Goal: Transaction & Acquisition: Purchase product/service

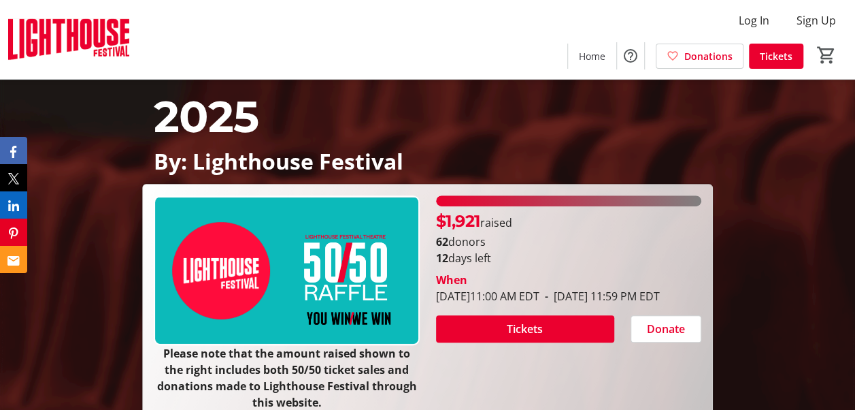
scroll to position [136, 0]
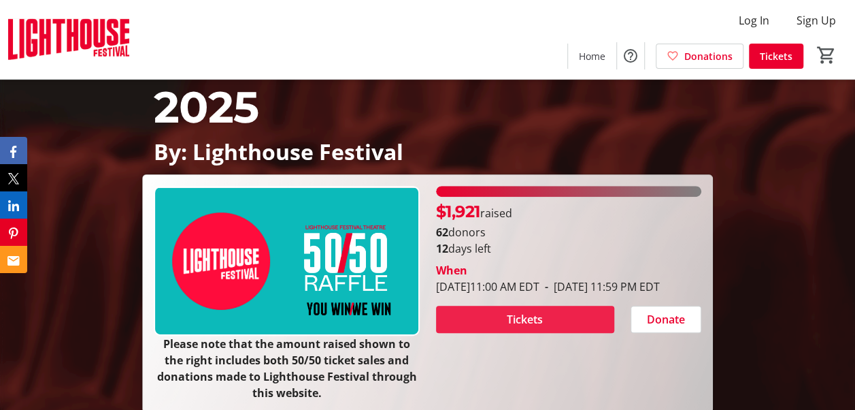
click at [508, 327] on span "Tickets" at bounding box center [525, 319] width 36 height 16
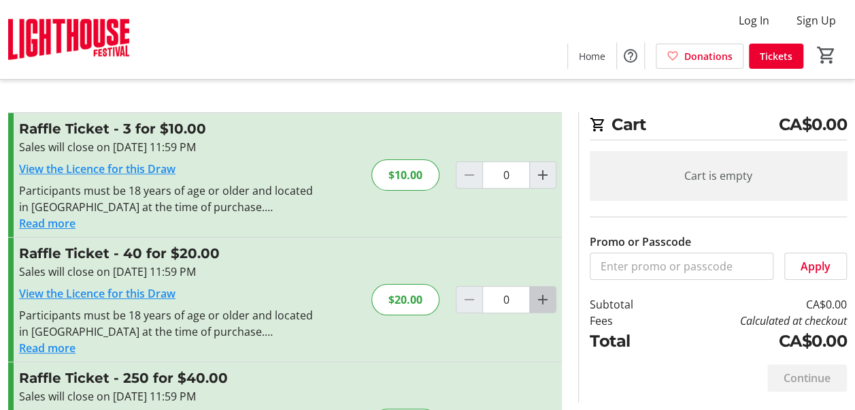
click at [544, 297] on mat-icon "Increment by one" at bounding box center [543, 299] width 16 height 16
type input "1"
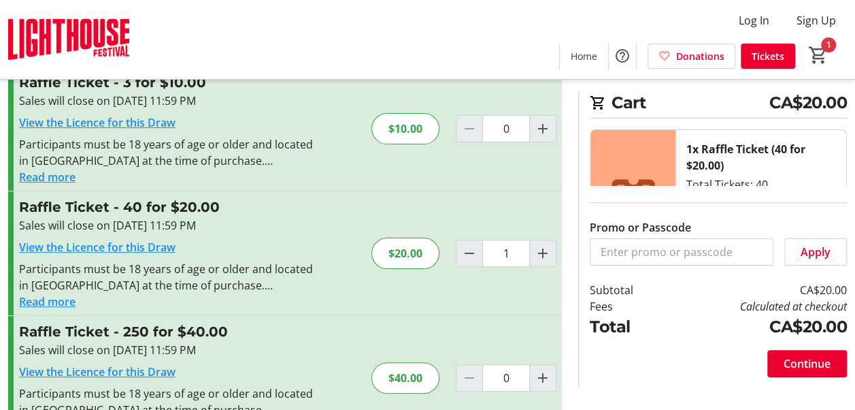
scroll to position [68, 0]
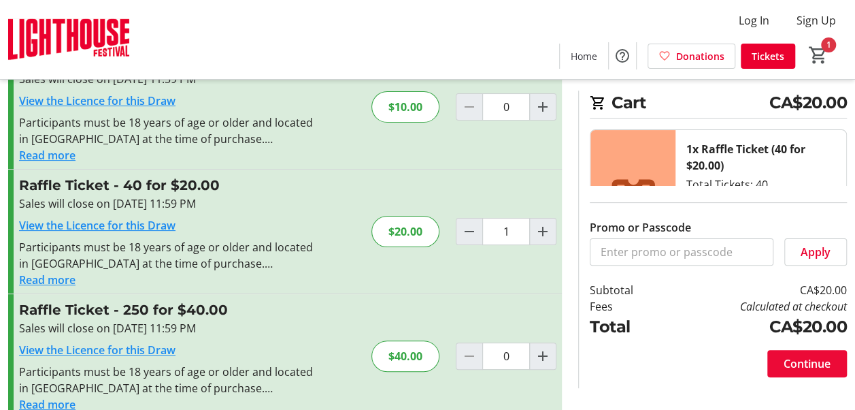
click at [793, 363] on span "Continue" at bounding box center [807, 363] width 47 height 16
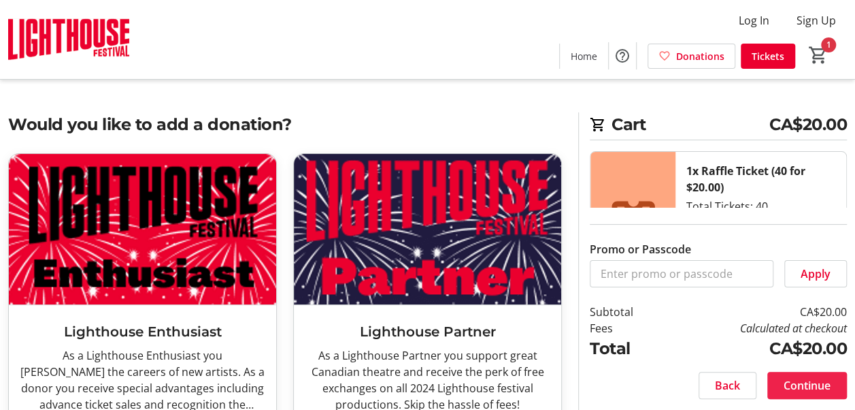
click at [793, 381] on span "Continue" at bounding box center [807, 385] width 47 height 16
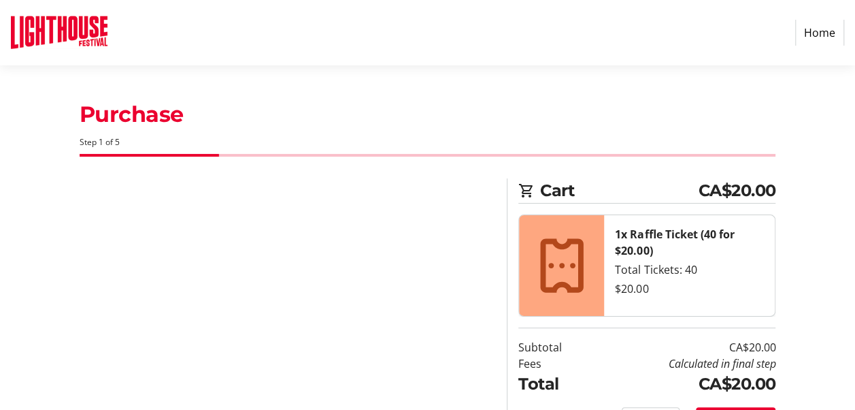
select select "CA"
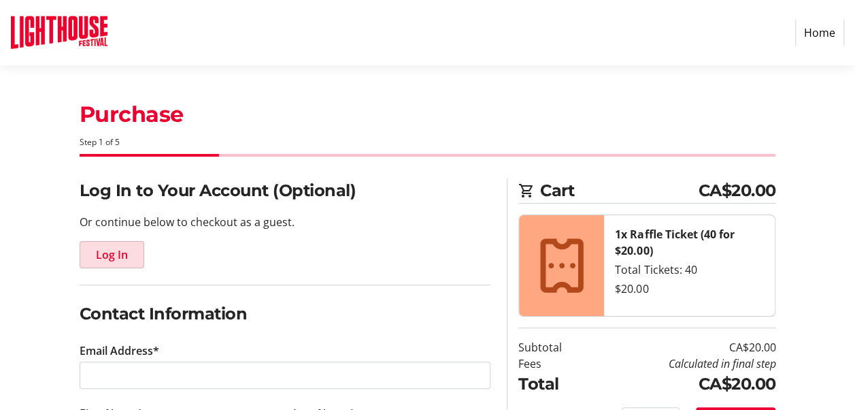
click at [111, 255] on span "Log In" at bounding box center [112, 254] width 32 height 16
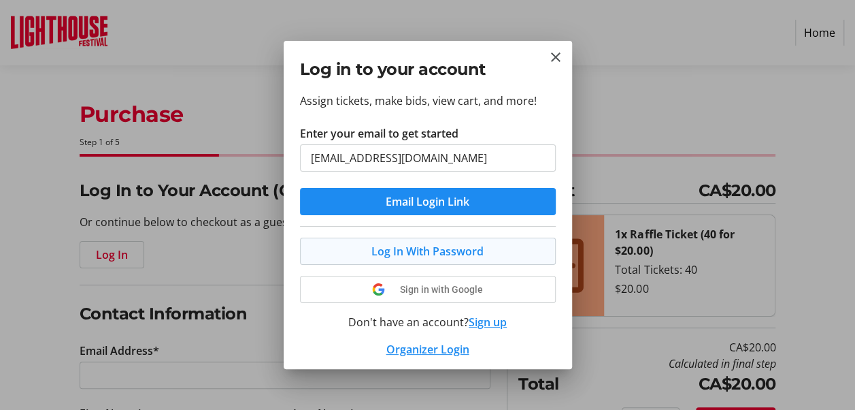
type input "[EMAIL_ADDRESS][DOMAIN_NAME]"
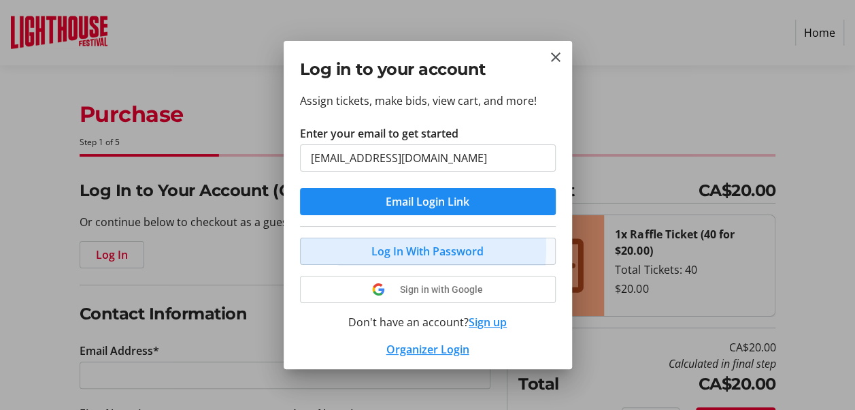
click at [355, 246] on span at bounding box center [428, 251] width 255 height 33
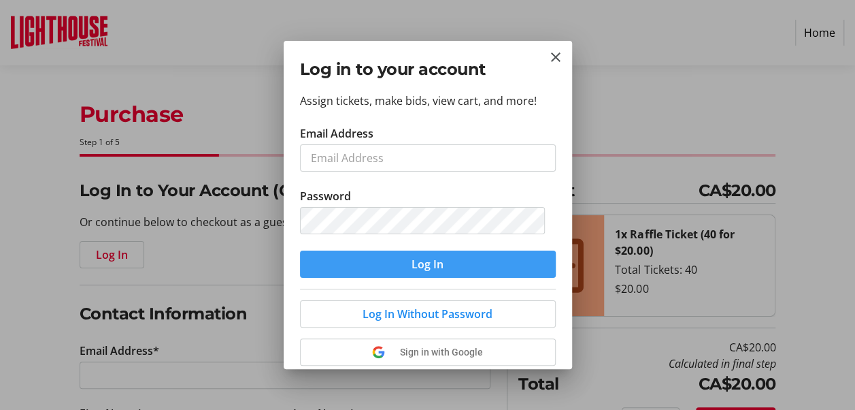
click at [438, 263] on span "Log In" at bounding box center [428, 264] width 32 height 16
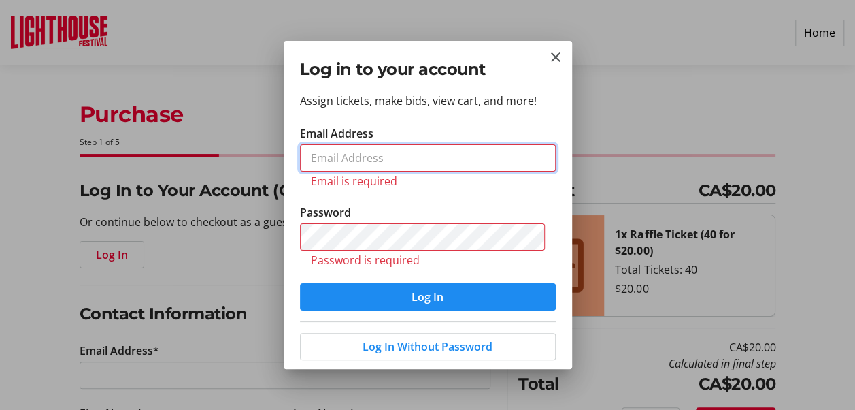
click at [314, 161] on input "Email Address" at bounding box center [428, 157] width 256 height 27
type input "[EMAIL_ADDRESS][DOMAIN_NAME]"
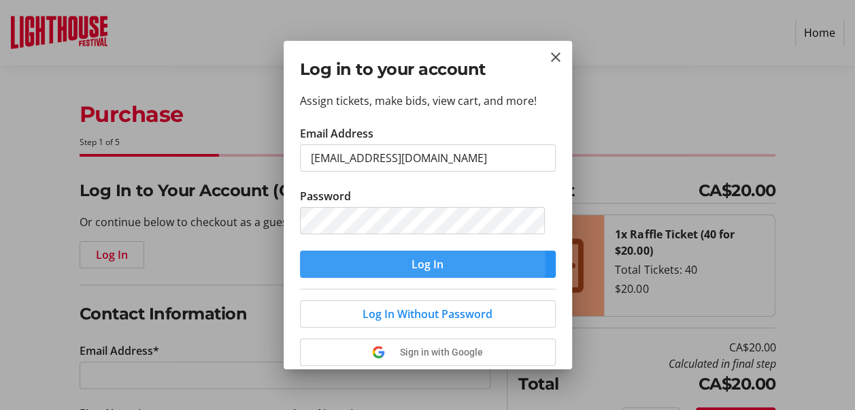
click at [412, 263] on span "Log In" at bounding box center [428, 264] width 32 height 16
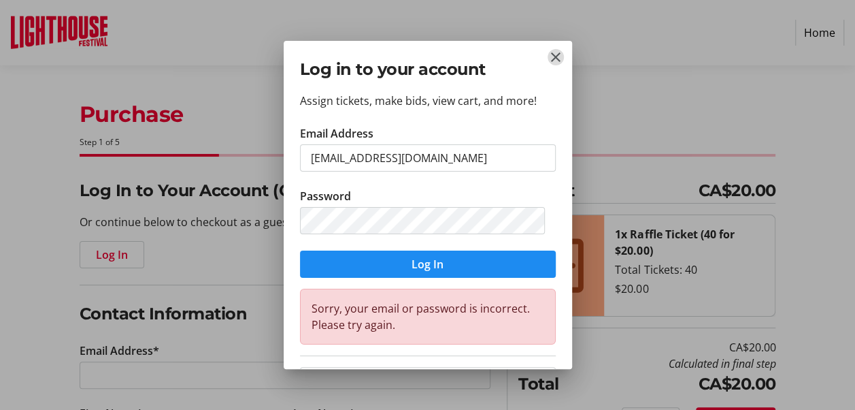
click at [554, 53] on mat-icon "Close" at bounding box center [556, 57] width 16 height 16
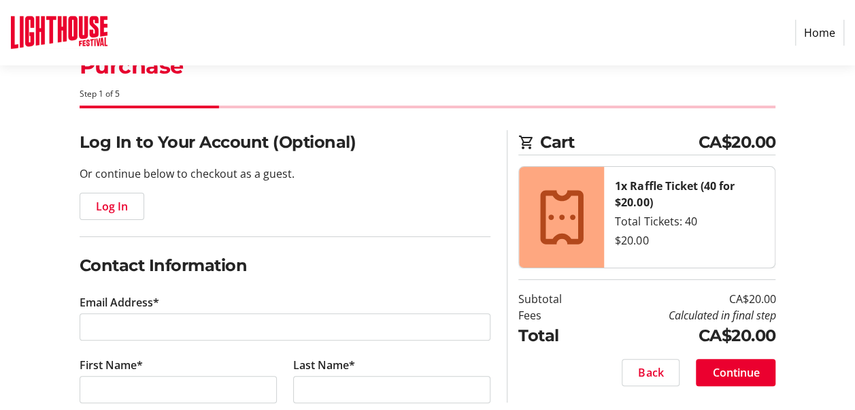
scroll to position [68, 0]
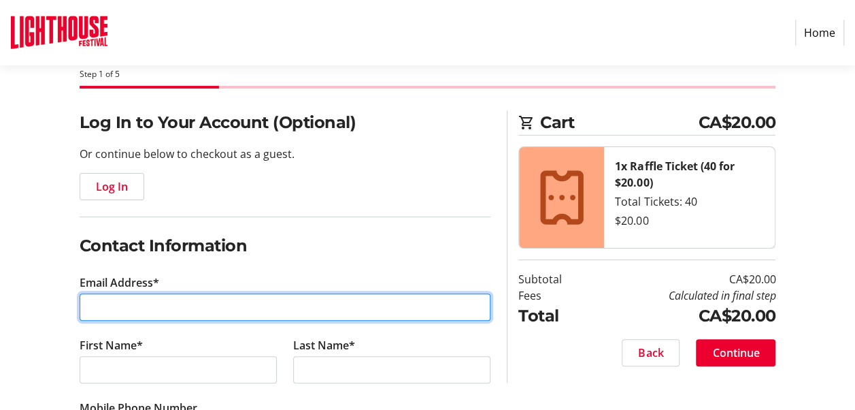
click at [82, 302] on input "Email Address*" at bounding box center [286, 306] width 412 height 27
type input "[EMAIL_ADDRESS][DOMAIN_NAME]"
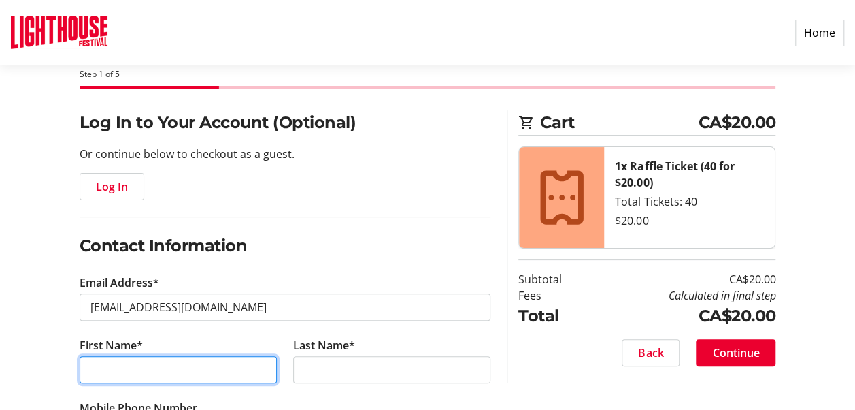
type input "[PERSON_NAME]"
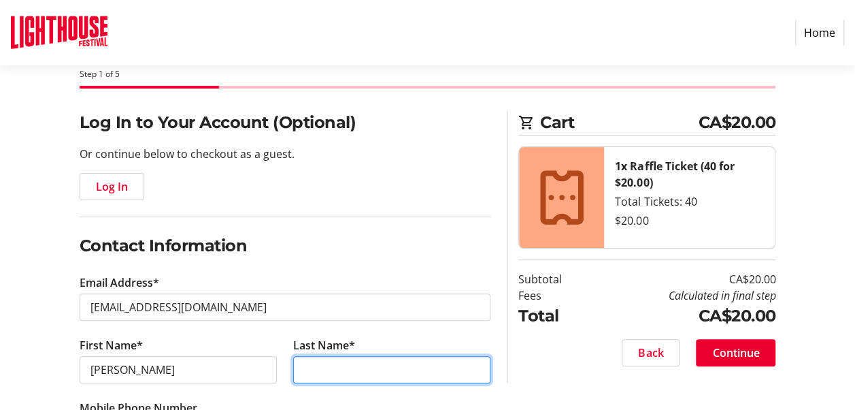
type input "[PERSON_NAME]"
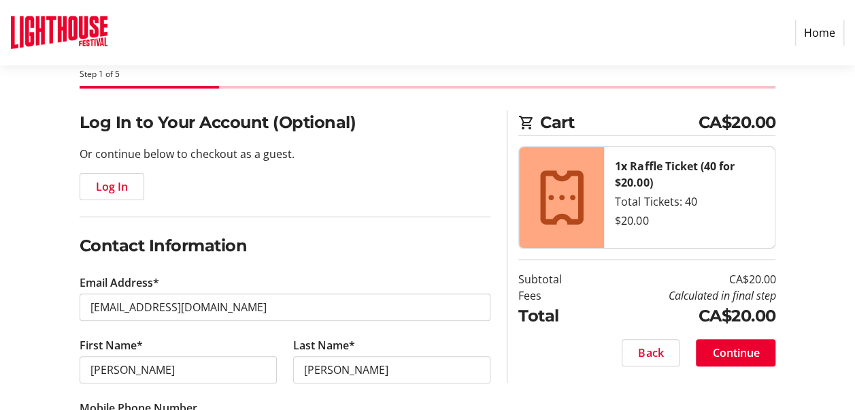
type input "[PHONE_NUMBER]"
type input "[PERSON_NAME]"
type input "One Hampton Court"
type input "PO Box 926"
select select "ON"
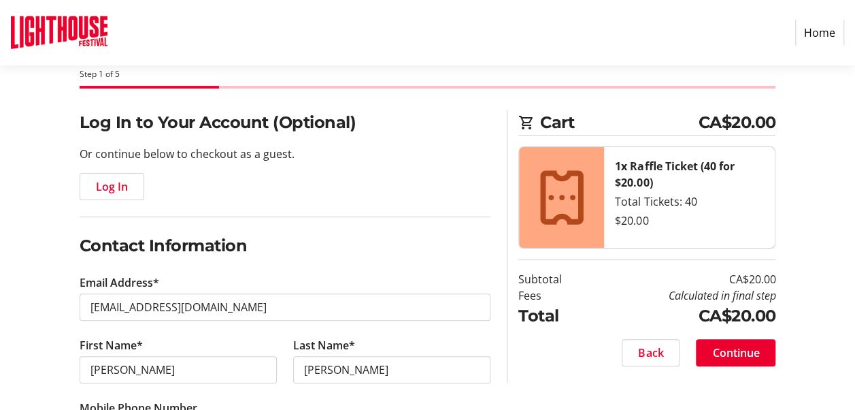
type input "N0E 1N0"
type input "One Hampton Crt"
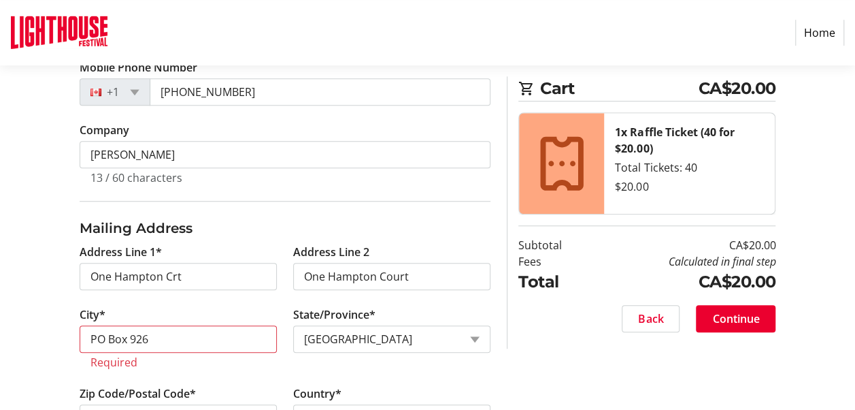
scroll to position [476, 0]
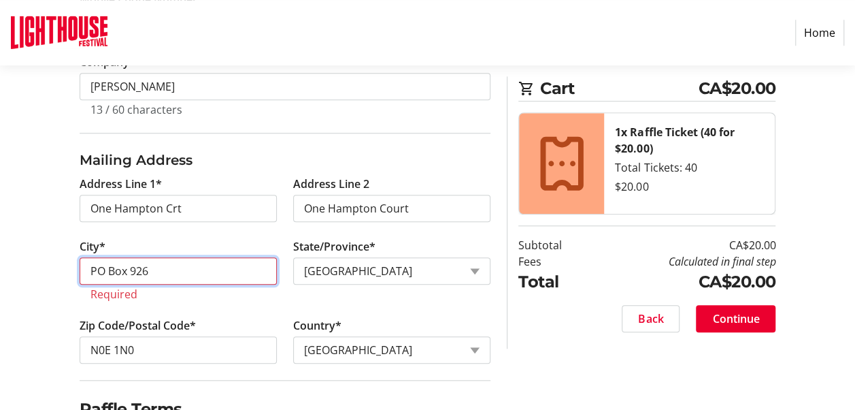
click at [95, 266] on input "PO Box 926" at bounding box center [178, 270] width 197 height 27
type input "6"
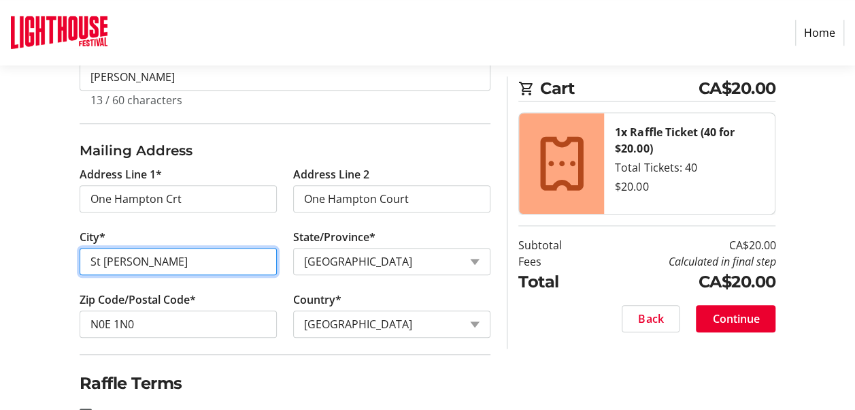
scroll to position [544, 0]
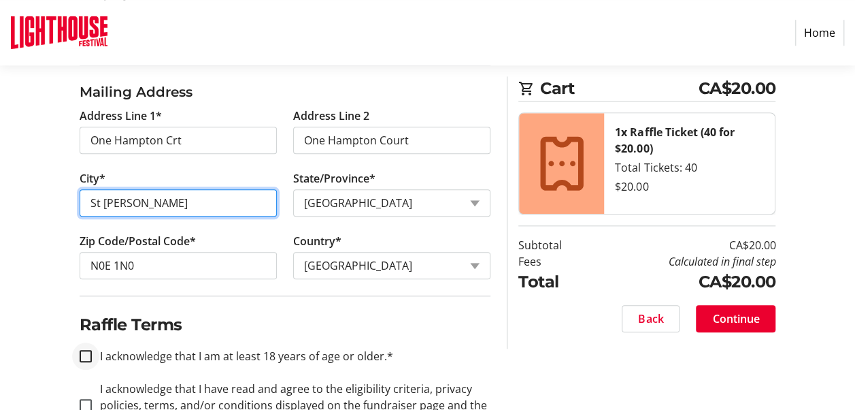
type input "St [PERSON_NAME]"
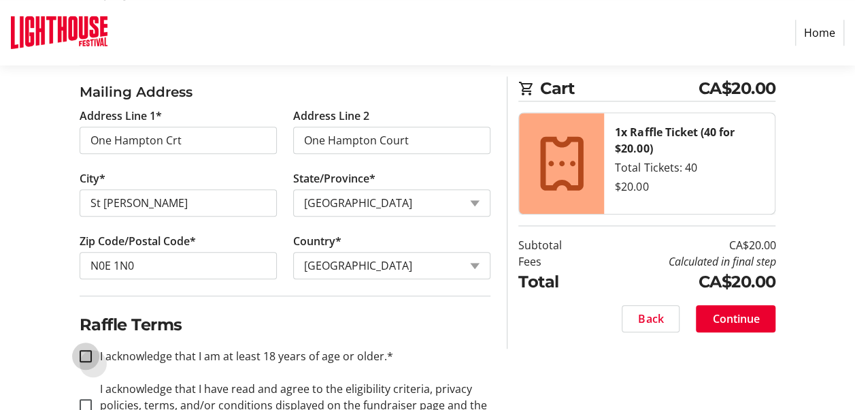
click at [80, 352] on input "I acknowledge that I am at least 18 years of age or older.*" at bounding box center [86, 356] width 12 height 12
checkbox input "true"
click at [84, 401] on input "I acknowledge that I have read and agree to the eligibility criteria, privacy p…" at bounding box center [86, 405] width 12 height 12
checkbox input "true"
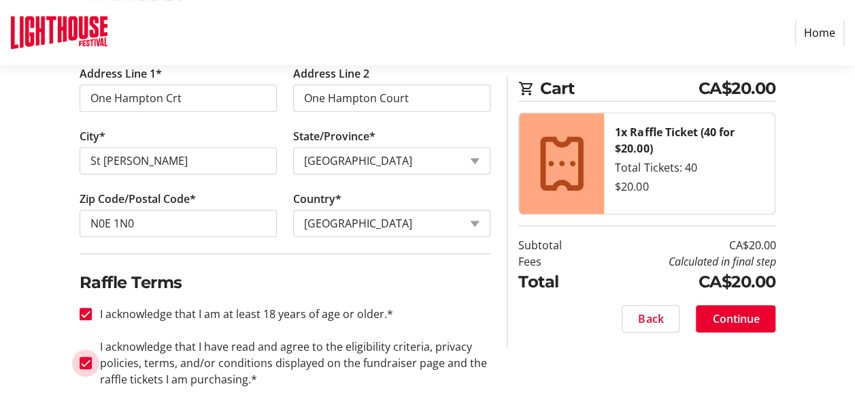
scroll to position [593, 0]
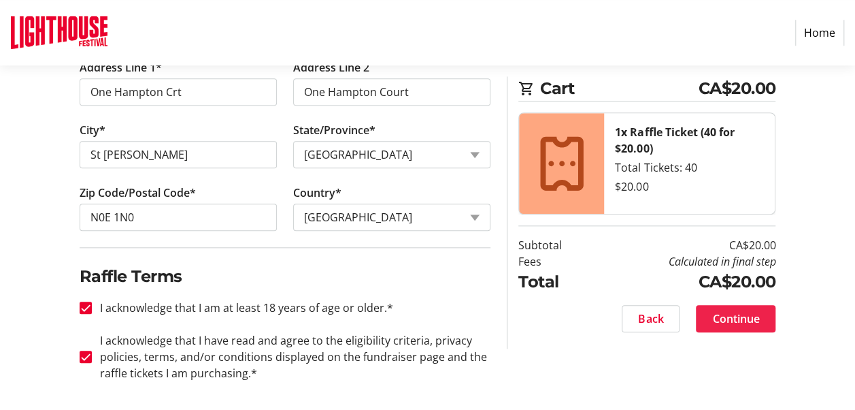
click at [719, 314] on span "Continue" at bounding box center [735, 318] width 47 height 16
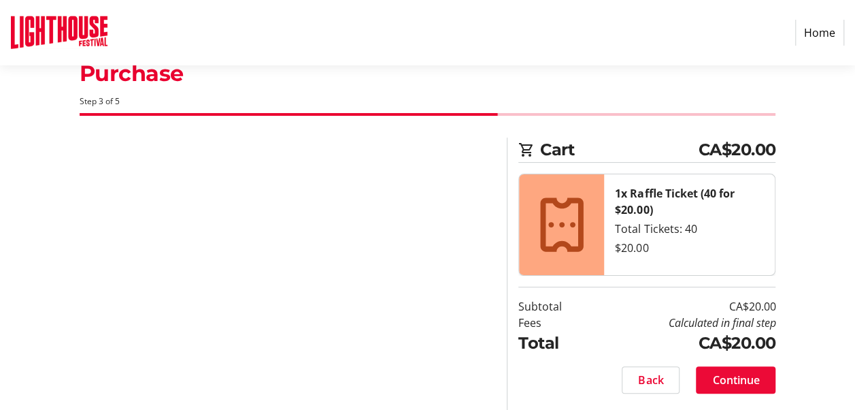
scroll to position [39, 0]
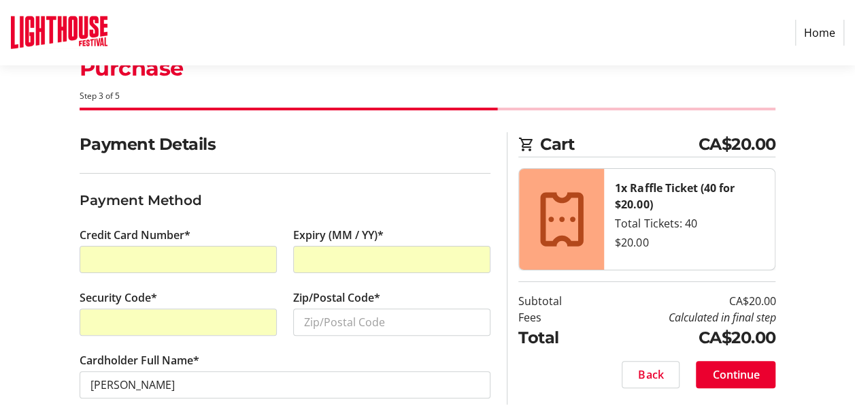
scroll to position [65, 0]
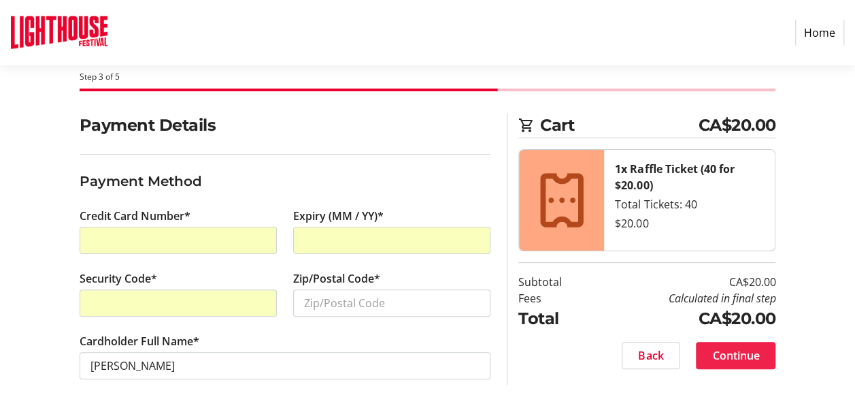
click at [723, 351] on span "Continue" at bounding box center [735, 355] width 47 height 16
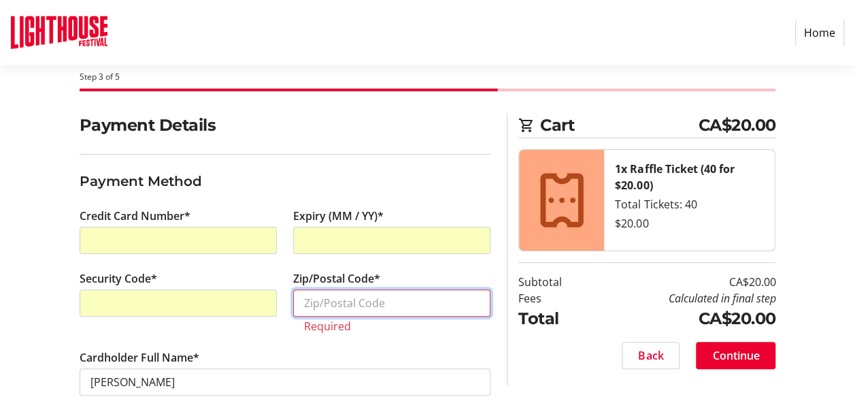
click at [308, 302] on input "Zip/Postal Code*" at bounding box center [391, 302] width 197 height 27
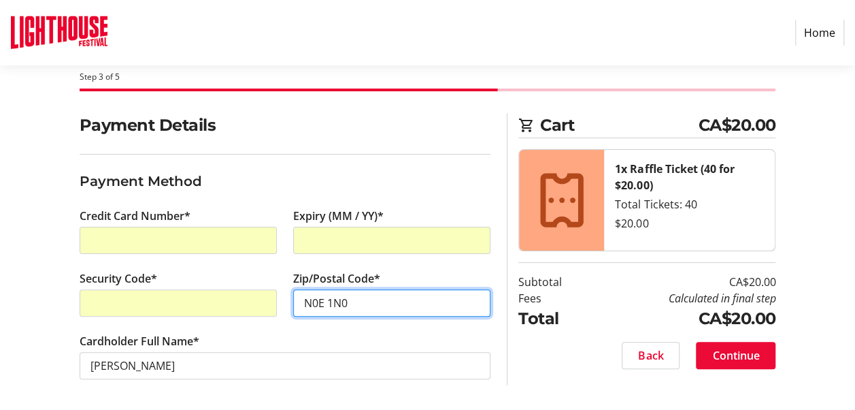
type input "N0E 1N0"
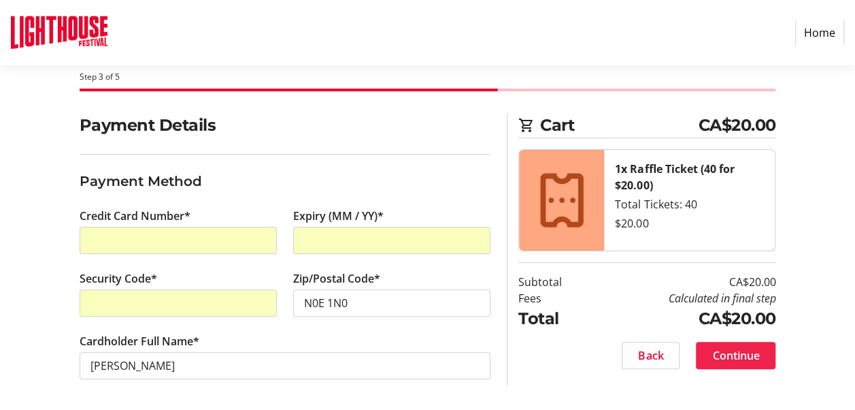
click at [736, 350] on span "Continue" at bounding box center [735, 355] width 47 height 16
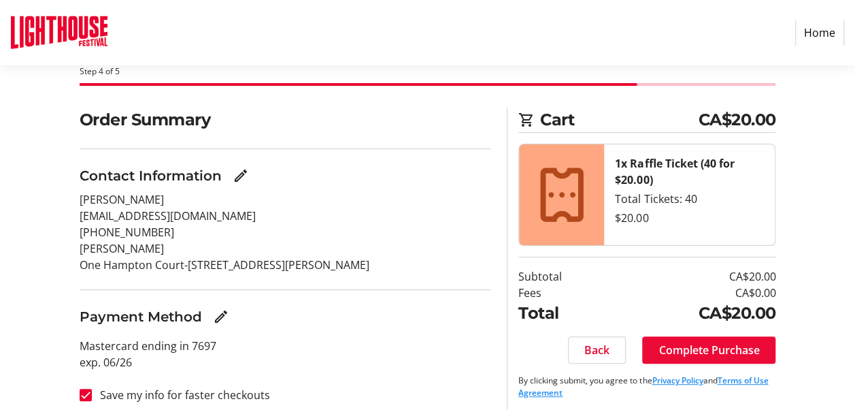
scroll to position [80, 0]
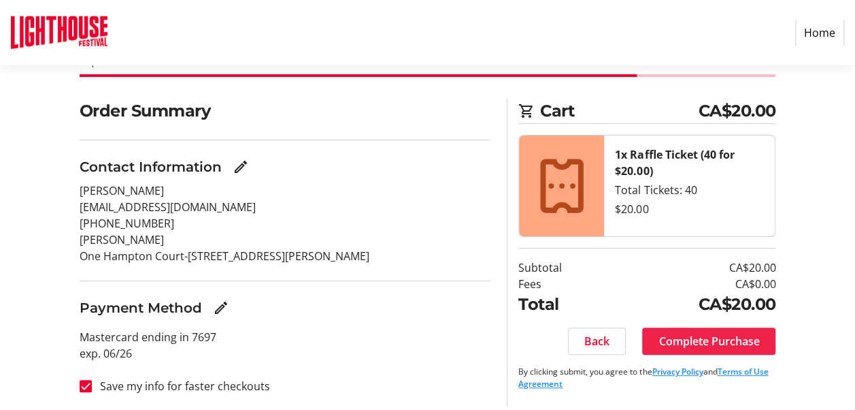
click at [706, 338] on span "Complete Purchase" at bounding box center [709, 341] width 101 height 16
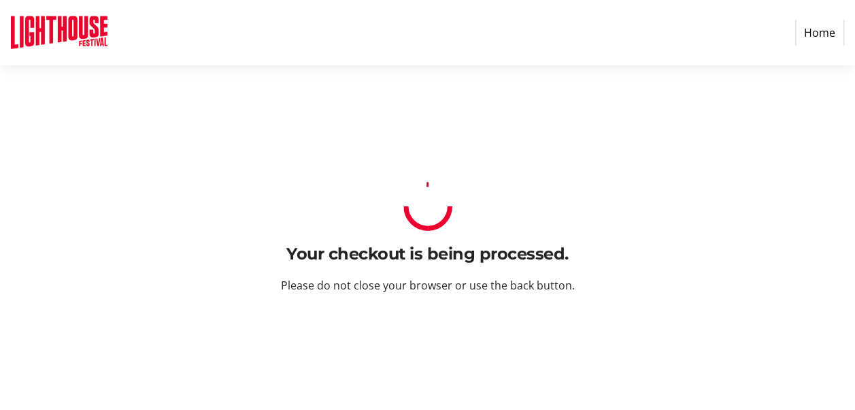
scroll to position [0, 0]
